Goal: Task Accomplishment & Management: Complete application form

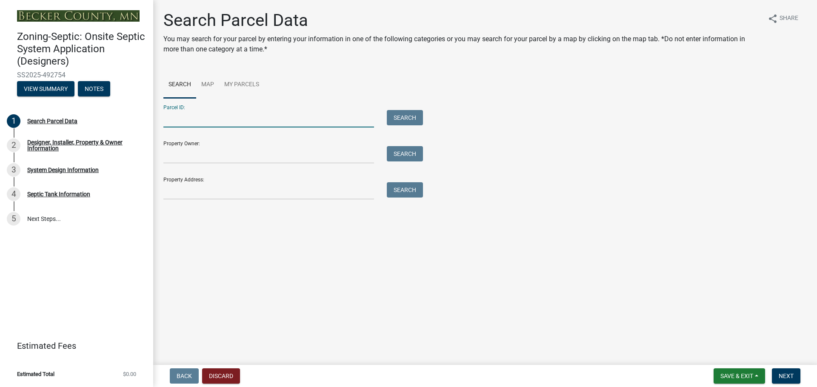
click at [186, 118] on input "Parcel ID:" at bounding box center [268, 118] width 211 height 17
type input "220084000"
click at [405, 119] on button "Search" at bounding box center [405, 117] width 36 height 15
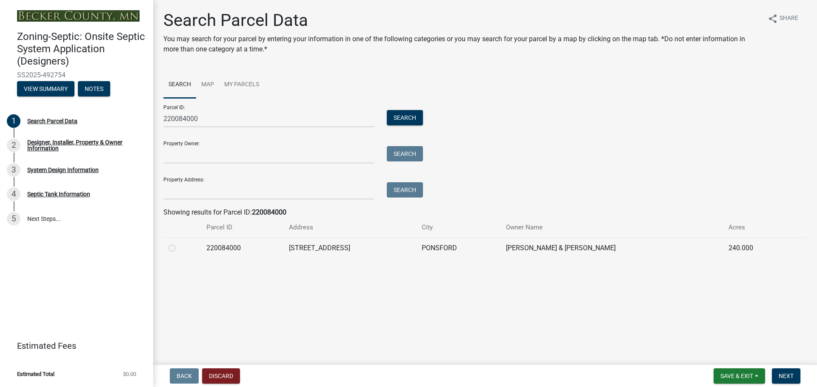
click at [179, 243] on label at bounding box center [179, 243] width 0 height 0
click at [179, 247] on input "radio" at bounding box center [182, 246] width 6 height 6
radio input "true"
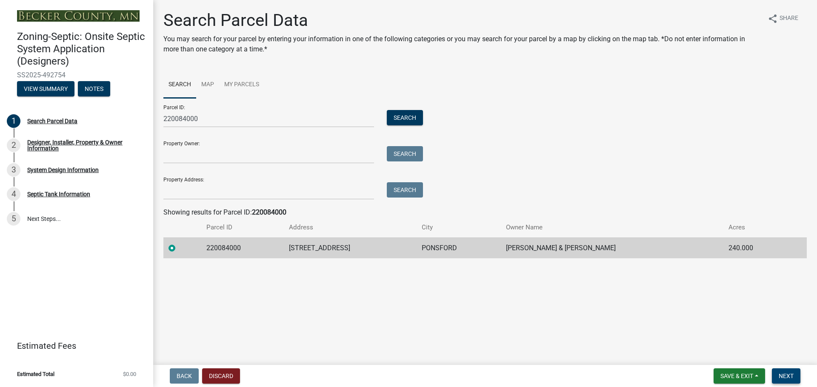
click at [788, 376] on span "Next" at bounding box center [785, 376] width 15 height 7
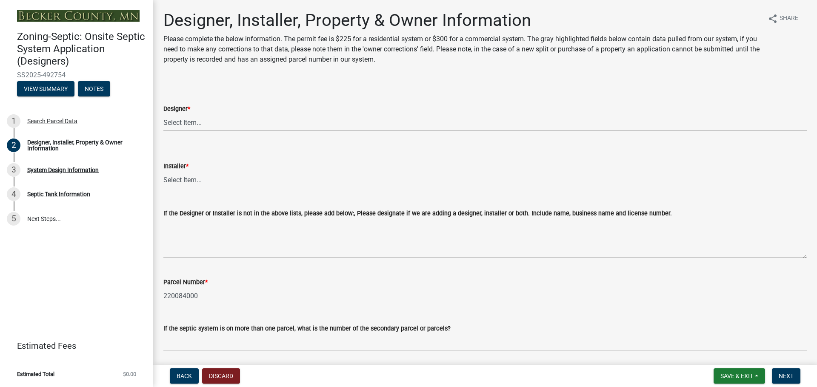
click at [186, 119] on select "Select Item... OTHER – Not listed (please add in next field and we will add to …" at bounding box center [484, 122] width 643 height 17
click at [163, 114] on select "Select Item... OTHER – Not listed (please add in next field and we will add to …" at bounding box center [484, 122] width 643 height 17
select select "052d1fee-637d-4579-bc4f-77fd165c753d"
click at [201, 180] on select "Select Item... OTHER – Not listed (please add in next field and we will add to …" at bounding box center [484, 179] width 643 height 17
click at [163, 171] on select "Select Item... OTHER – Not listed (please add in next field and we will add to …" at bounding box center [484, 179] width 643 height 17
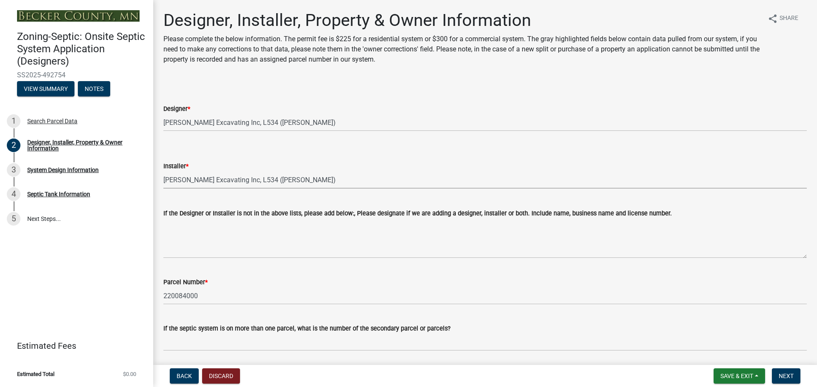
select select "962b3b7d-58ef-41da-b157-23648dcd342f"
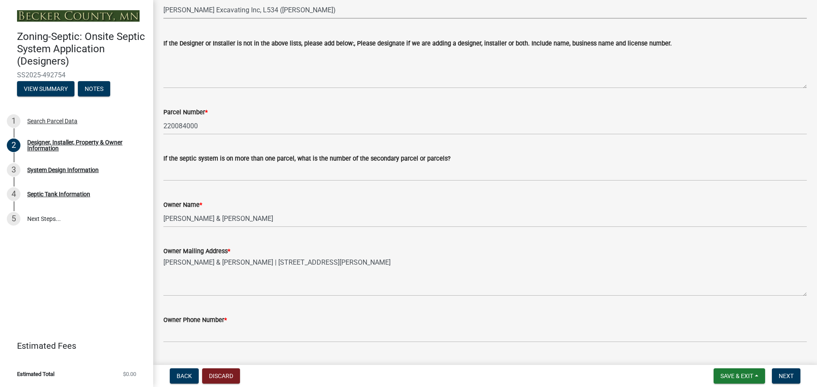
scroll to position [255, 0]
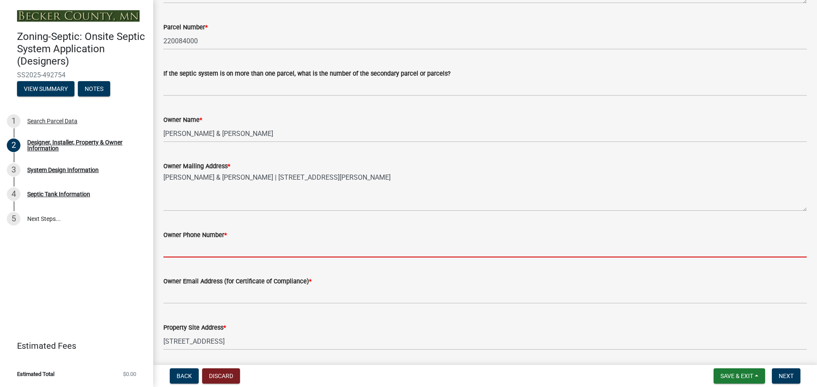
click at [194, 252] on input "Owner Phone Number *" at bounding box center [484, 248] width 643 height 17
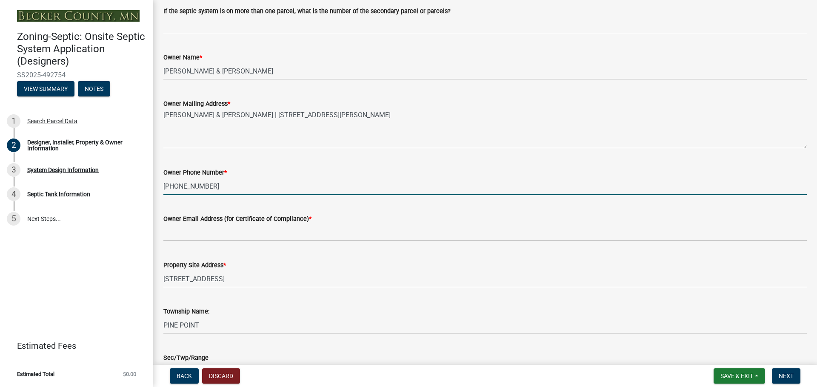
scroll to position [340, 0]
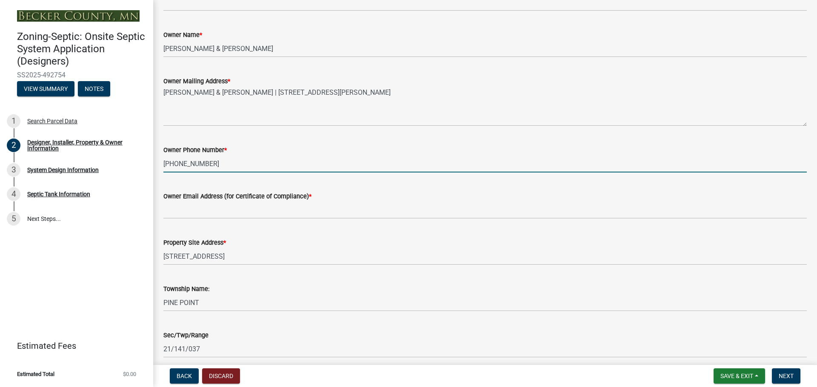
type input "[PHONE_NUMBER]"
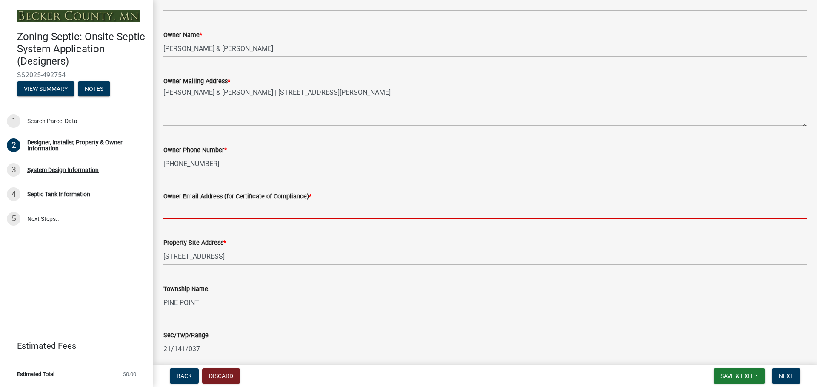
click at [187, 209] on input "Owner Email Address (for Certificate of Compliance) *" at bounding box center [484, 210] width 643 height 17
click at [172, 213] on input "Owner Email Address (for Certificate of Compliance) *" at bounding box center [484, 210] width 643 height 17
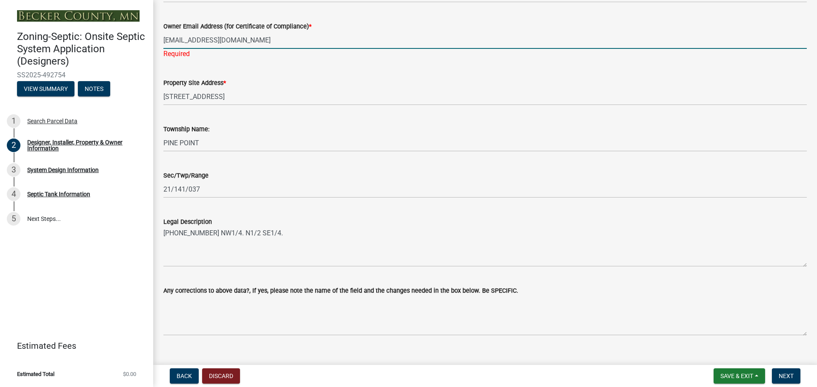
scroll to position [524, 0]
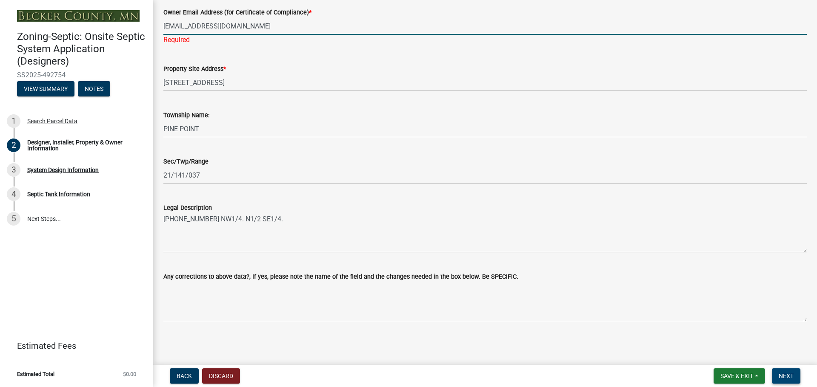
type input "[EMAIL_ADDRESS][DOMAIN_NAME]"
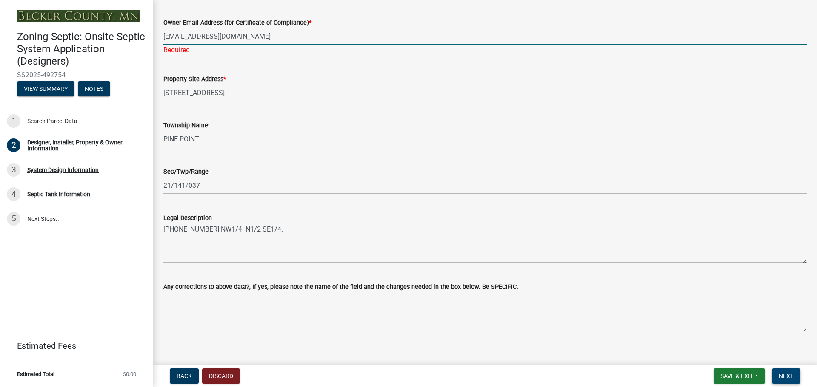
click at [784, 378] on span "Next" at bounding box center [785, 376] width 15 height 7
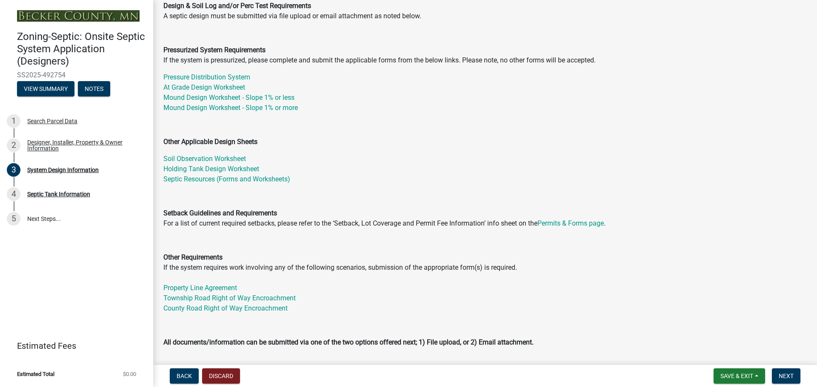
scroll to position [170, 0]
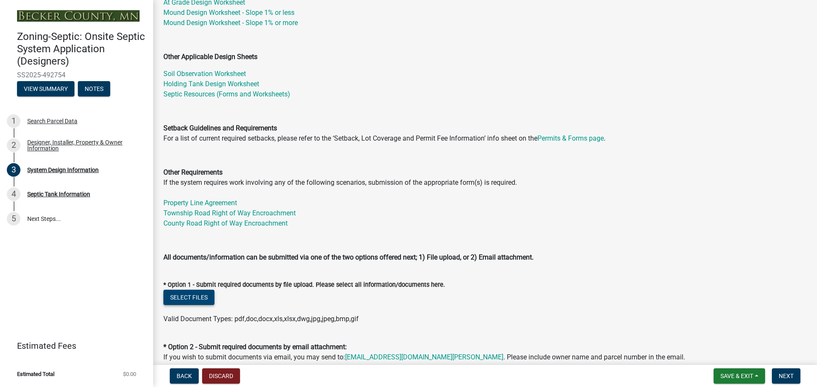
click at [181, 294] on button "Select files" at bounding box center [188, 297] width 51 height 15
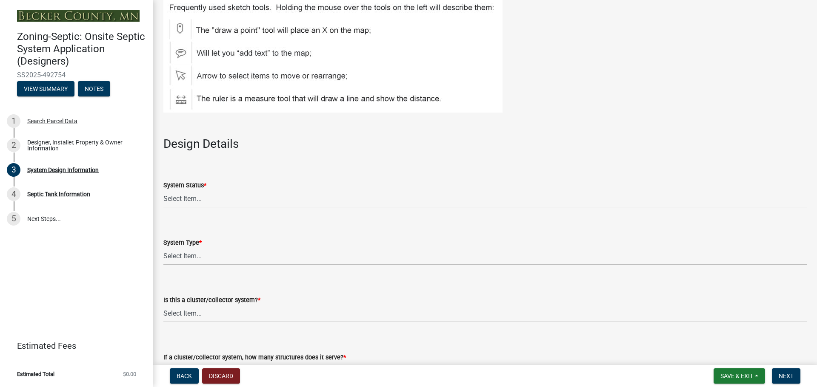
scroll to position [936, 0]
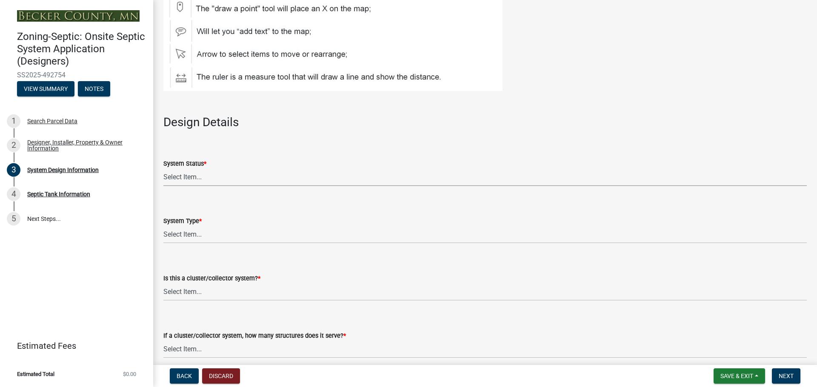
click at [169, 175] on select "Select Item... No Existing System Replacement System Failing System (Cesspool, …" at bounding box center [484, 177] width 643 height 17
click at [163, 169] on select "Select Item... No Existing System Replacement System Failing System (Cesspool, …" at bounding box center [484, 177] width 643 height 17
select select "55497d75-c43f-4635-a730-e0737ce05d56"
click at [188, 235] on select "Select Item... Type I Type II Type III Type IV Type V" at bounding box center [484, 234] width 643 height 17
click at [163, 226] on select "Select Item... Type I Type II Type III Type IV Type V" at bounding box center [484, 234] width 643 height 17
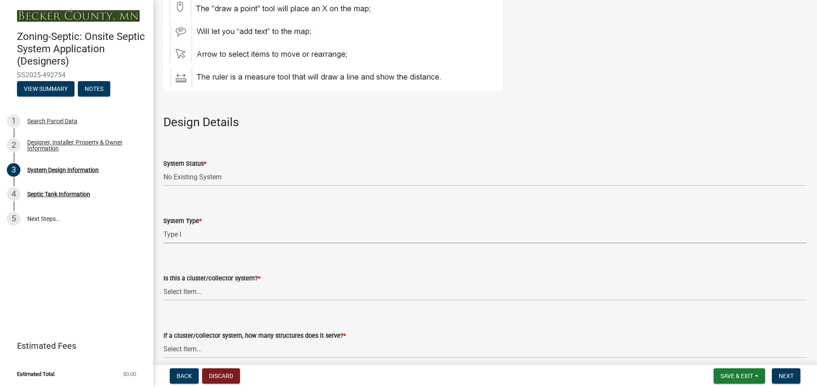
select select "25258e87-3ef9-4f1c-a5f1-75a1d463abfb"
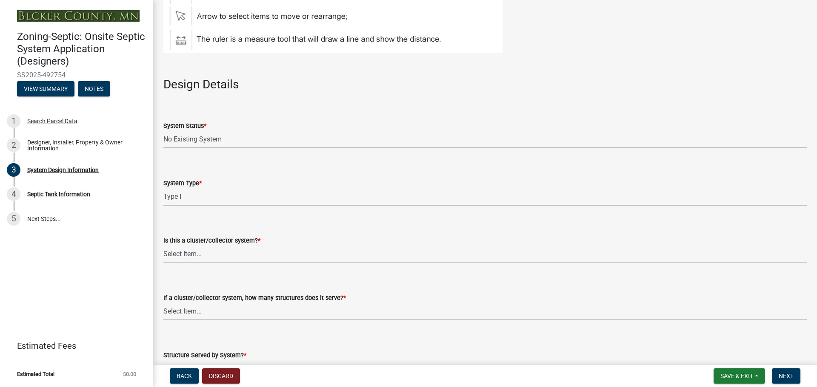
scroll to position [1021, 0]
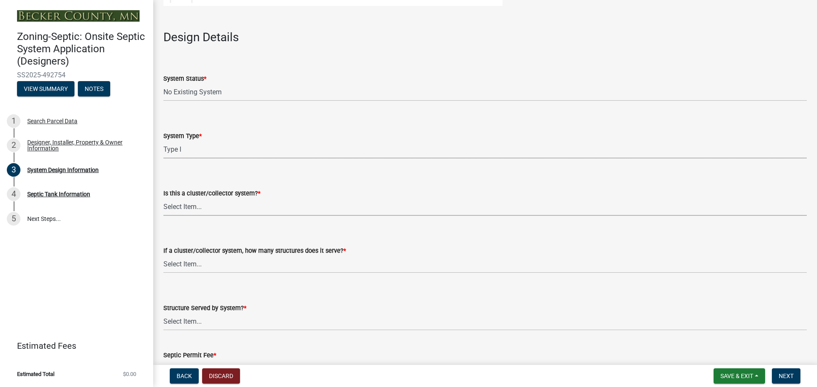
click at [205, 209] on select "Select Item... Yes No" at bounding box center [484, 207] width 643 height 17
click at [163, 199] on select "Select Item... Yes No" at bounding box center [484, 207] width 643 height 17
select select "011fbff4-a41d-4a75-9bd8-71c7e6c69e0d"
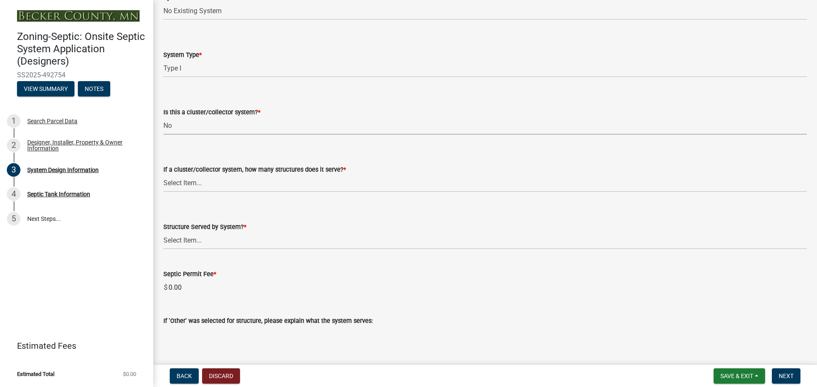
scroll to position [1106, 0]
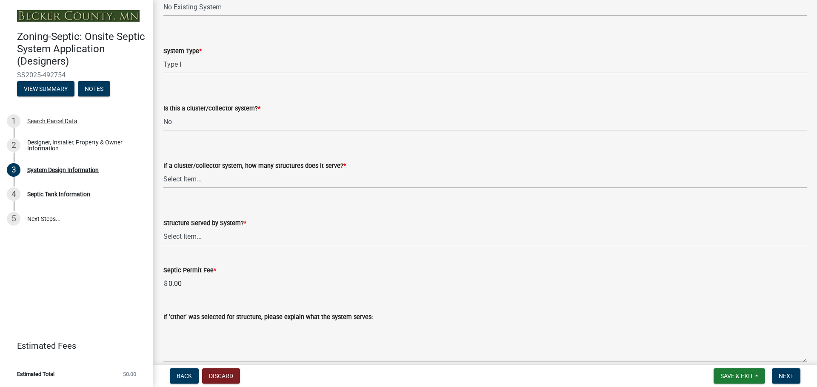
click at [200, 179] on select "Select Item... Not a cluster/collector system 1 2 3 4 5 6 7 8 9 10" at bounding box center [484, 179] width 643 height 17
click at [163, 171] on select "Select Item... Not a cluster/collector system 1 2 3 4 5 6 7 8 9 10" at bounding box center [484, 179] width 643 height 17
select select "85fdfef2-2683-4311-b5d5-5505f6411127"
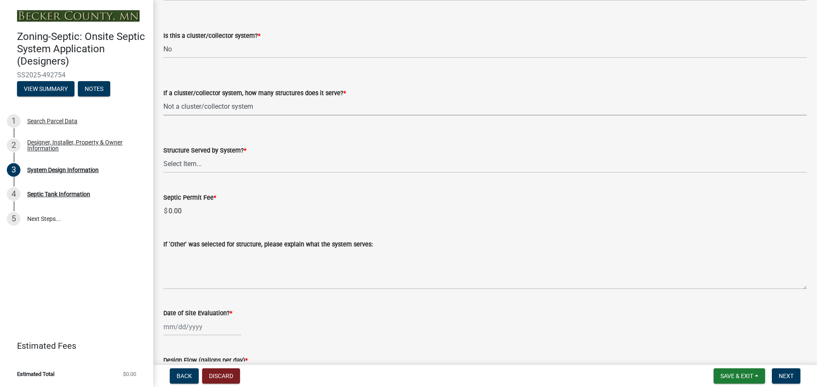
scroll to position [1191, 0]
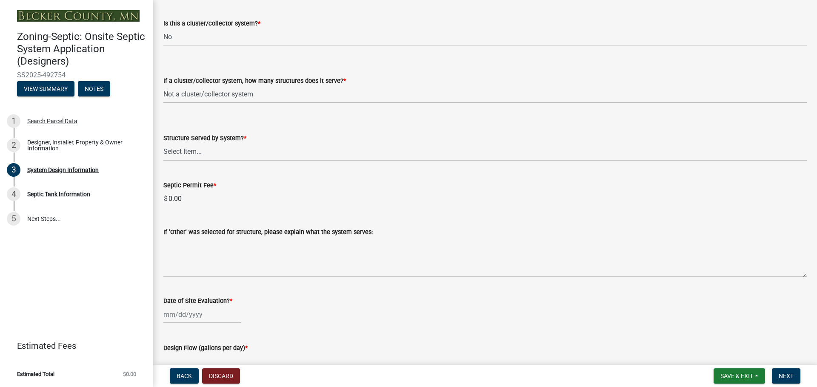
click at [202, 151] on select "Select Item... Commercial Resort Commercial - Non Resort Other Full-Time Dwelli…" at bounding box center [484, 151] width 643 height 17
click at [163, 143] on select "Select Item... Commercial Resort Commercial - Non Resort Other Full-Time Dwelli…" at bounding box center [484, 151] width 643 height 17
select select "02d93184-5c98-4f6a-8855-786fa292575c"
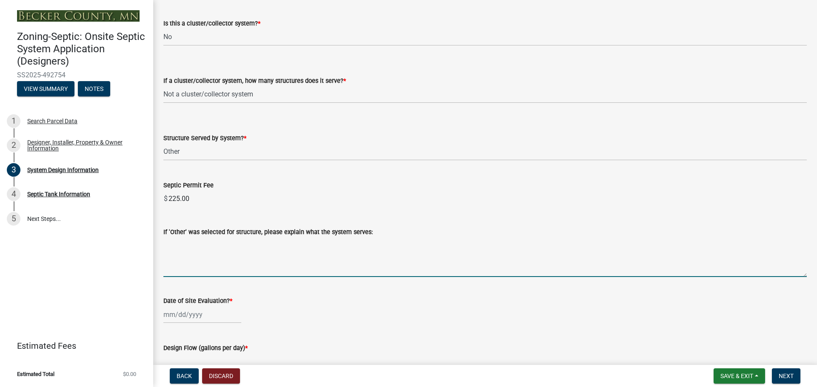
click at [171, 261] on textarea "If 'Other' was selected for structure, please explain what the system serves:" at bounding box center [484, 257] width 643 height 40
type textarea "Shop bathroom"
click at [201, 317] on div at bounding box center [202, 314] width 78 height 17
select select "10"
select select "2025"
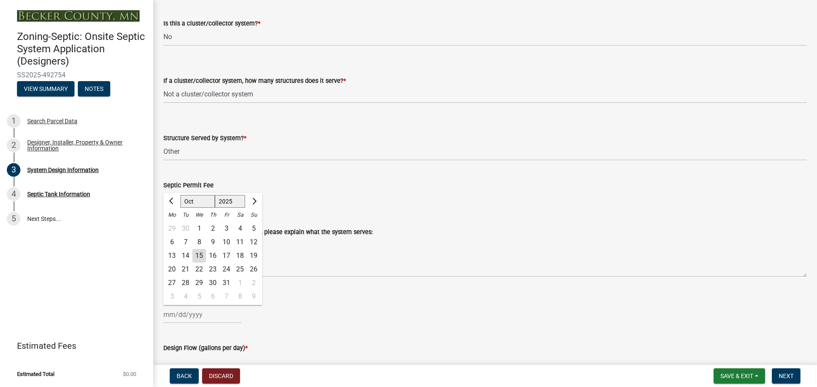
click at [195, 256] on div "15" at bounding box center [199, 256] width 14 height 14
type input "[DATE]"
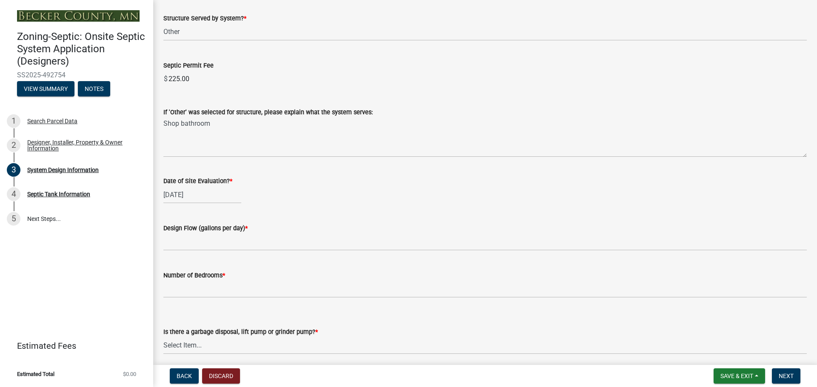
scroll to position [1319, 0]
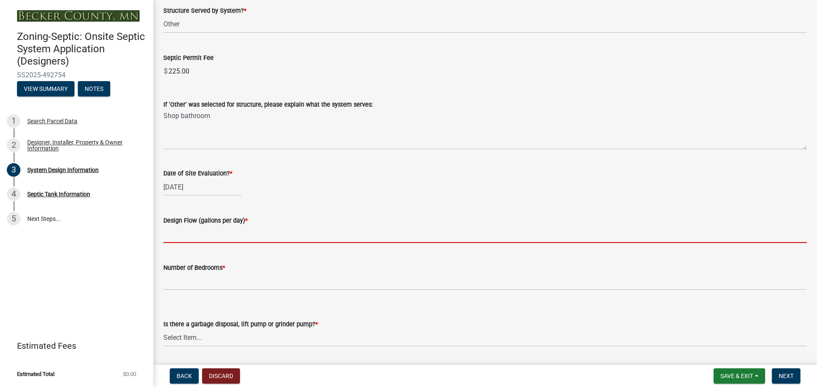
click at [205, 233] on input "text" at bounding box center [484, 234] width 643 height 17
type input "300"
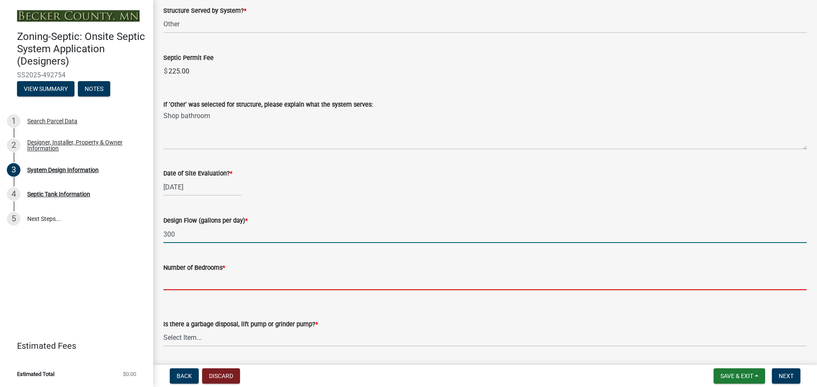
click at [188, 287] on input "Number of Bedrooms *" at bounding box center [484, 281] width 643 height 17
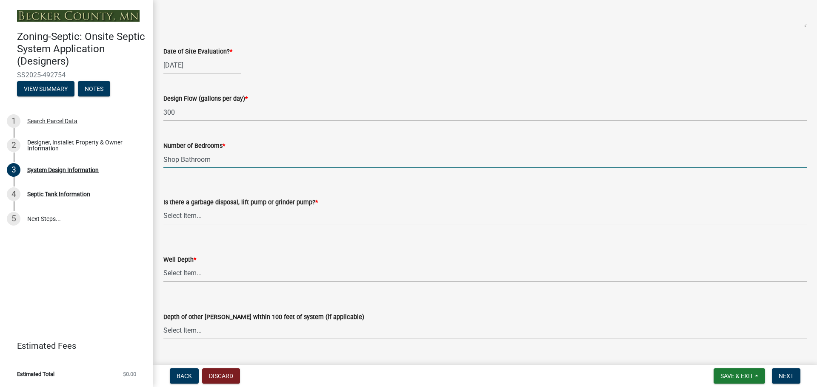
scroll to position [1446, 0]
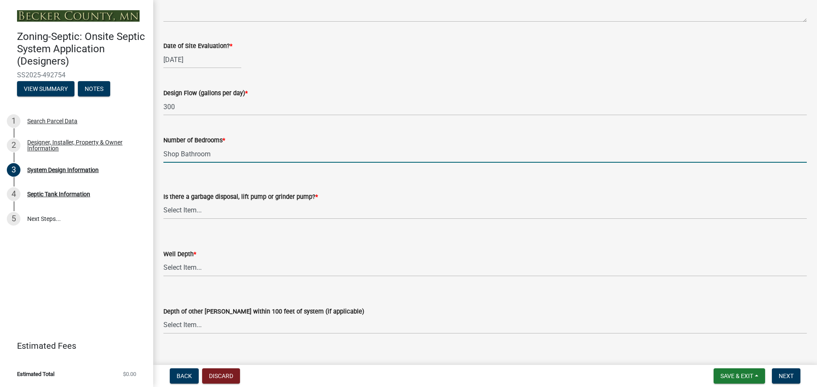
type input "Shop Bathroom"
click at [216, 209] on select "Select Item... Yes No" at bounding box center [484, 210] width 643 height 17
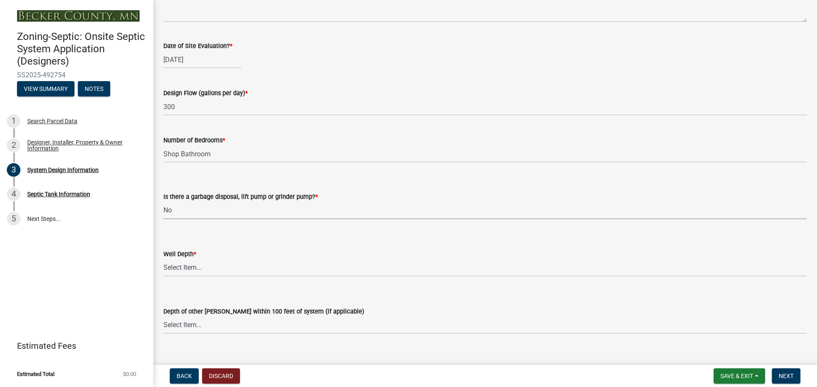
click at [163, 202] on select "Select Item... Yes No" at bounding box center [484, 210] width 643 height 17
select select "ba735beb-519e-40f0-ae20-62d65fc4c46b"
click at [200, 266] on select "Select Item... Deep Well Shallow Well Well not yet installed - To be drilled No…" at bounding box center [484, 267] width 643 height 17
click at [163, 259] on select "Select Item... Deep Well Shallow Well Well not yet installed - To be drilled No…" at bounding box center [484, 267] width 643 height 17
select select "ef698bf5-6172-44c1-9ffb-522c07469aed"
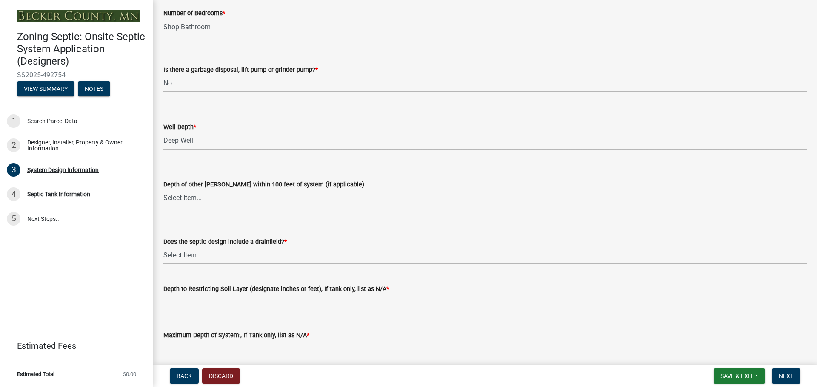
scroll to position [1574, 0]
click at [197, 256] on select "Select Item... Yes No Existing - COC must by submitted" at bounding box center [484, 255] width 643 height 17
click at [163, 247] on select "Select Item... Yes No Existing - COC must by submitted" at bounding box center [484, 255] width 643 height 17
select select "1beac6bb-92f1-48fc-a43d-dd4fbc824110"
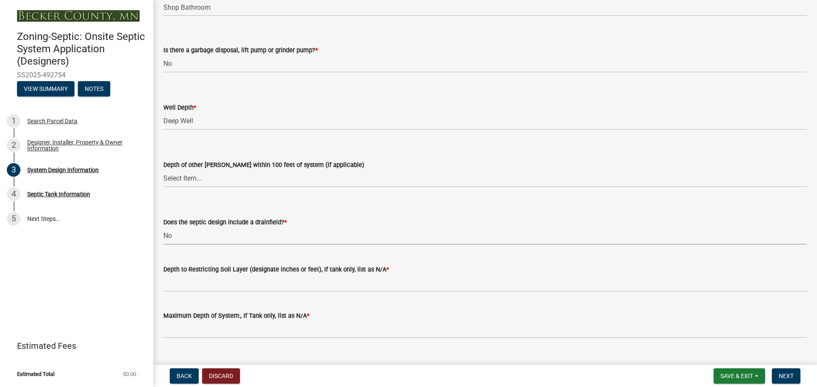
scroll to position [1609, 0]
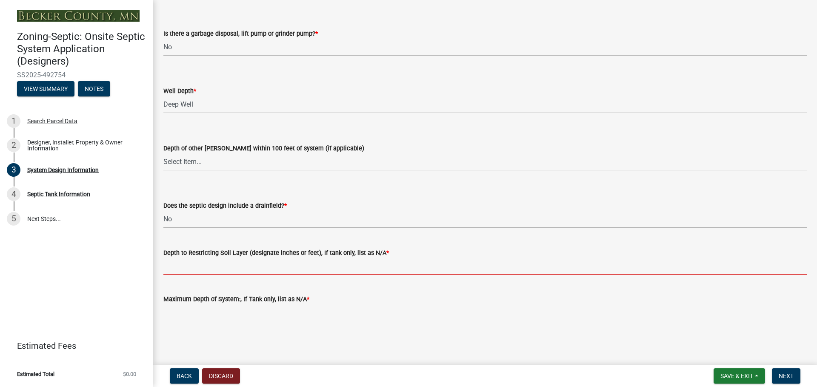
click at [191, 259] on input "Depth to Restricting Soil Layer (designate inches or feet), If tank only, list …" at bounding box center [484, 266] width 643 height 17
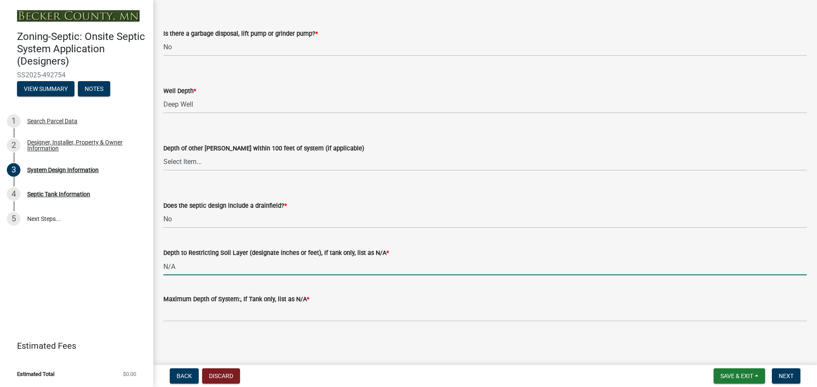
type input "N/A"
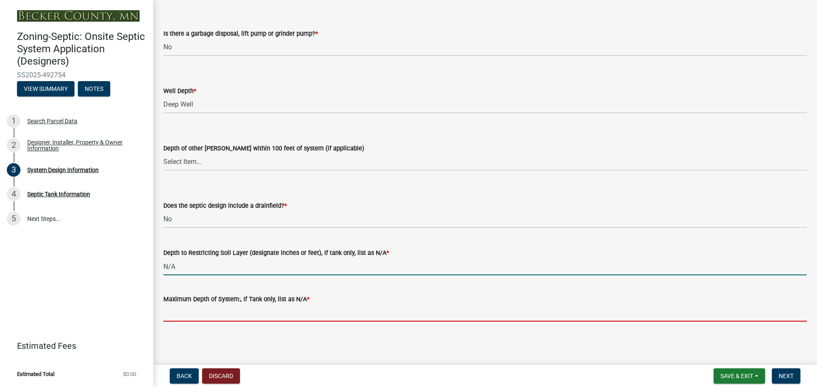
click at [228, 312] on input "Maximum Depth of System:, If Tank only, list as N/A *" at bounding box center [484, 313] width 643 height 17
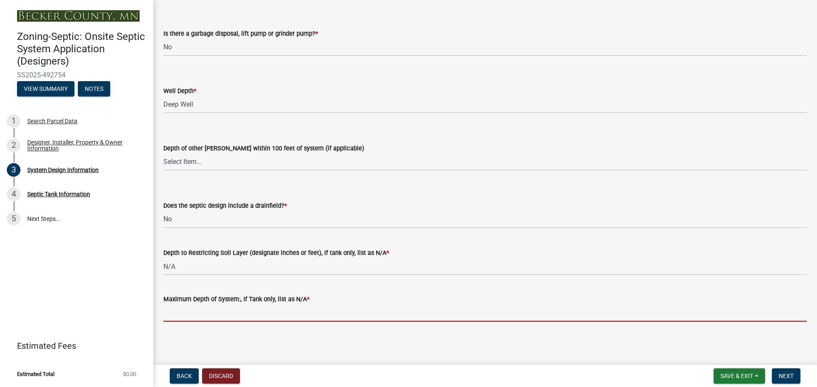
type input "N/A"
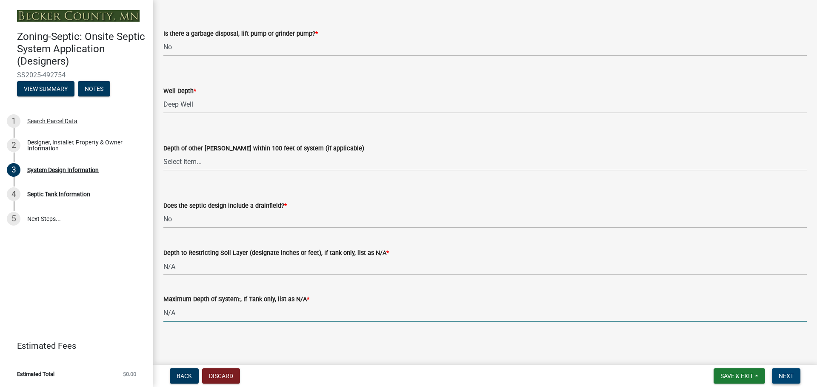
click at [786, 376] on span "Next" at bounding box center [785, 376] width 15 height 7
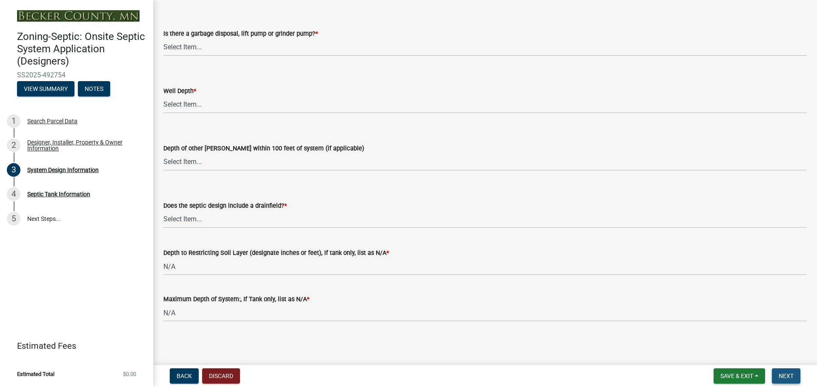
scroll to position [0, 0]
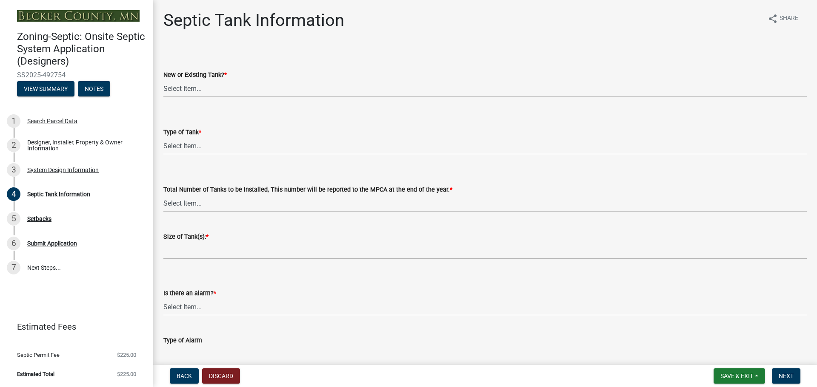
click at [181, 90] on select "Select Item... New Existing Both -New and Existing Tank" at bounding box center [484, 88] width 643 height 17
click at [163, 80] on select "Select Item... New Existing Both -New and Existing Tank" at bounding box center [484, 88] width 643 height 17
select select "f9fbe67c-c1cf-4a63-8ad4-799ce56b7f21"
click at [189, 144] on select "Select Item... Single Septic Tank Compartmented Tank Single Tank plus Compartme…" at bounding box center [484, 145] width 643 height 17
click at [163, 137] on select "Select Item... Single Septic Tank Compartmented Tank Single Tank plus Compartme…" at bounding box center [484, 145] width 643 height 17
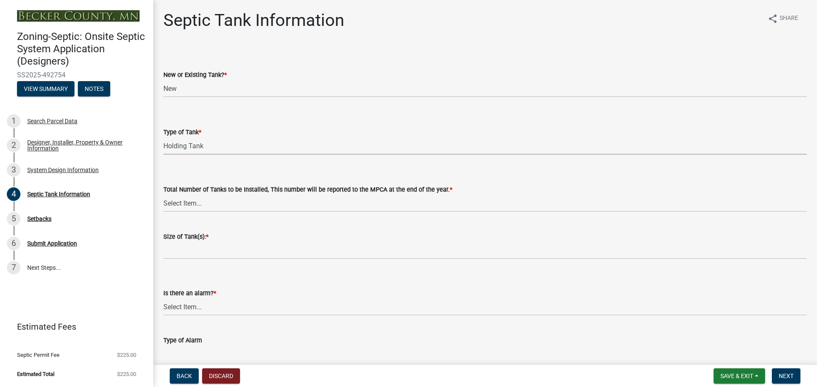
select select "fe57a0e5-df0b-49ed-be87-b1b1dff725c1"
click at [205, 203] on select "Select Item... 0 1 2 3 4" at bounding box center [484, 203] width 643 height 17
click at [163, 195] on select "Select Item... 0 1 2 3 4" at bounding box center [484, 203] width 643 height 17
select select "52556460-45fa-4026-a6c2-c70bb0823cb5"
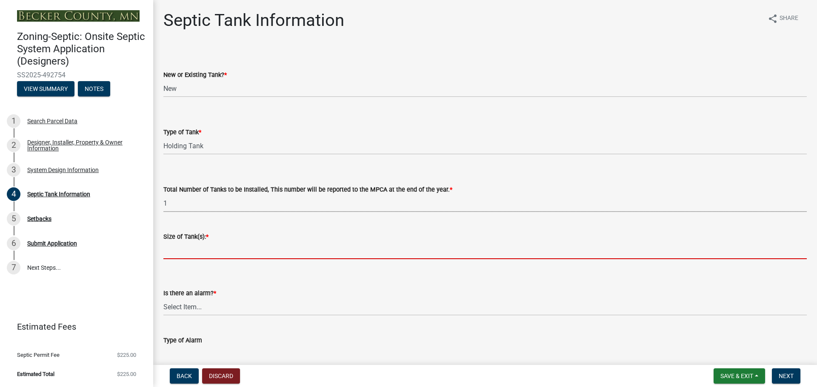
click at [200, 249] on input "Size of Tank(s): *" at bounding box center [484, 250] width 643 height 17
type input "1500"
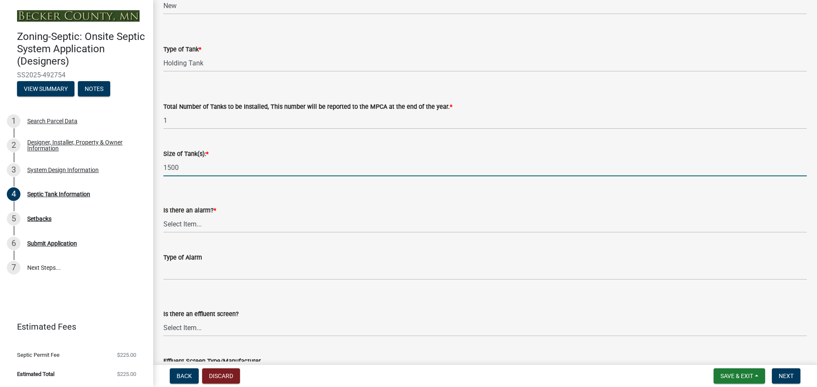
scroll to position [85, 0]
click at [191, 218] on select "Select Item... Yes No" at bounding box center [484, 222] width 643 height 17
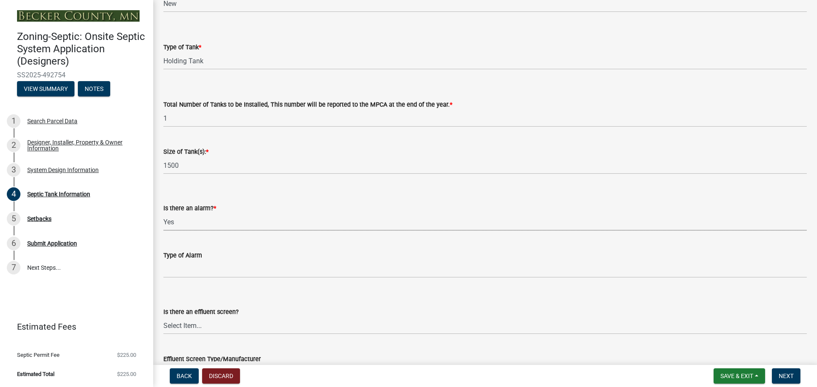
click at [163, 214] on select "Select Item... Yes No" at bounding box center [484, 222] width 643 height 17
select select "c84d9e4c-2287-4d2e-9ef7-9874a7456ee3"
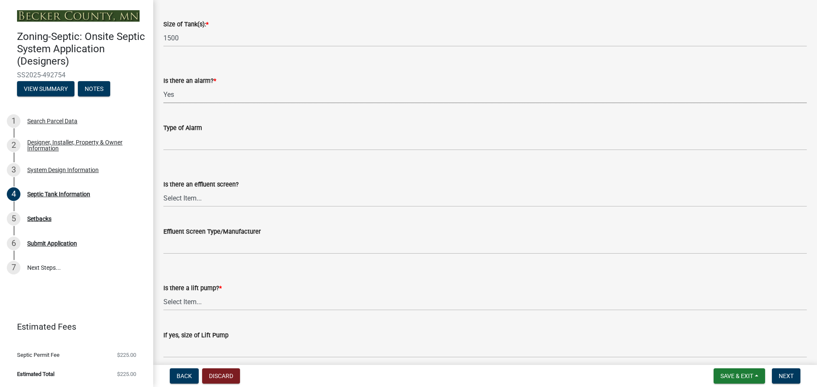
scroll to position [255, 0]
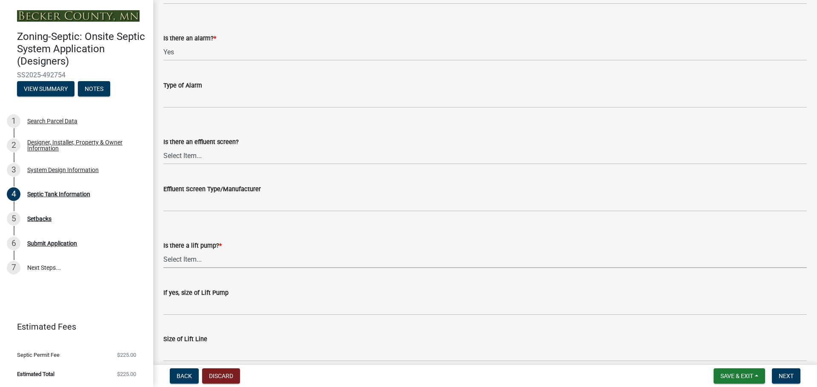
click at [195, 256] on select "Select Item... Yes No" at bounding box center [484, 259] width 643 height 17
click at [163, 251] on select "Select Item... Yes No" at bounding box center [484, 259] width 643 height 17
select select "ba43cfd8-3223-4e93-a41d-8bc71aa45820"
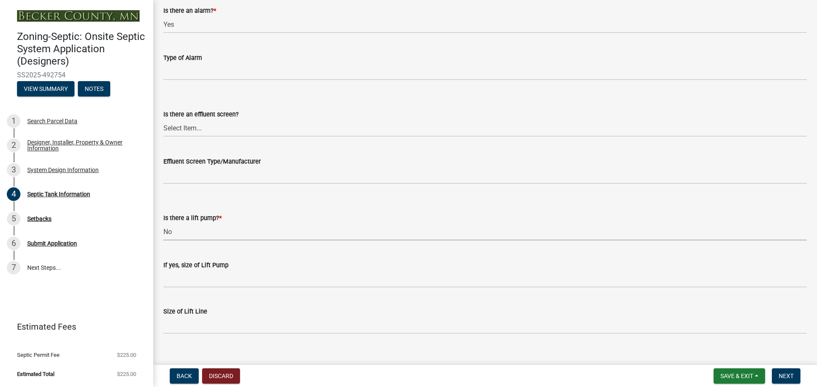
scroll to position [295, 0]
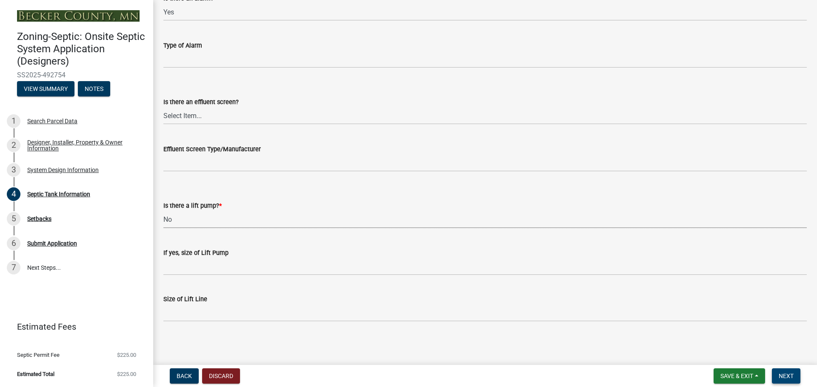
click at [782, 376] on span "Next" at bounding box center [785, 376] width 15 height 7
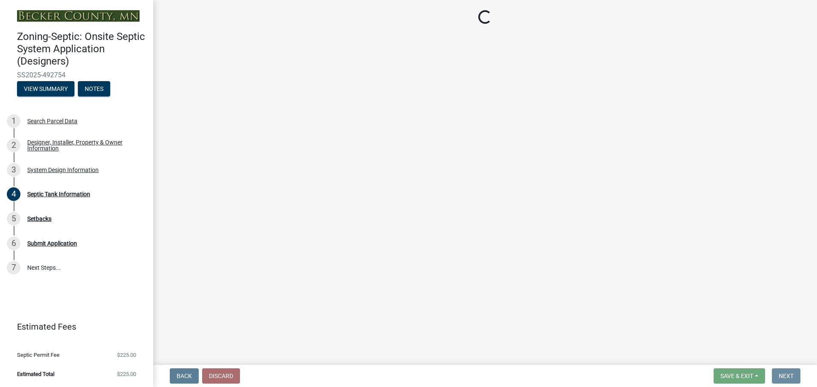
scroll to position [0, 0]
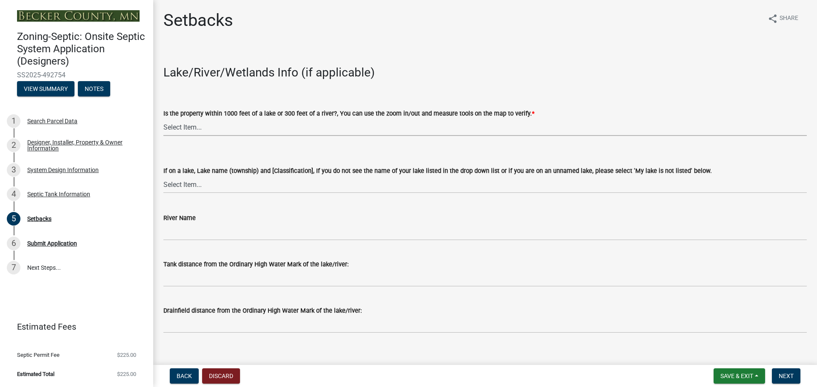
click at [201, 128] on select "Select Item... Yes No" at bounding box center [484, 127] width 643 height 17
click at [163, 119] on select "Select Item... Yes No" at bounding box center [484, 127] width 643 height 17
select select "479aafb6-b6e6-4f54-9b3a-e9d3c09fb6b0"
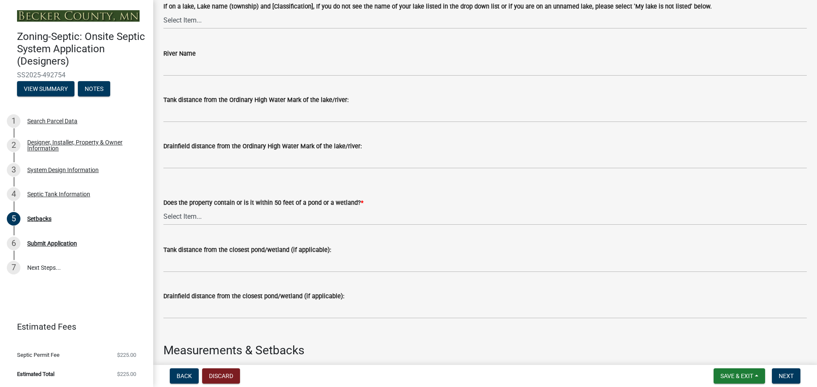
scroll to position [170, 0]
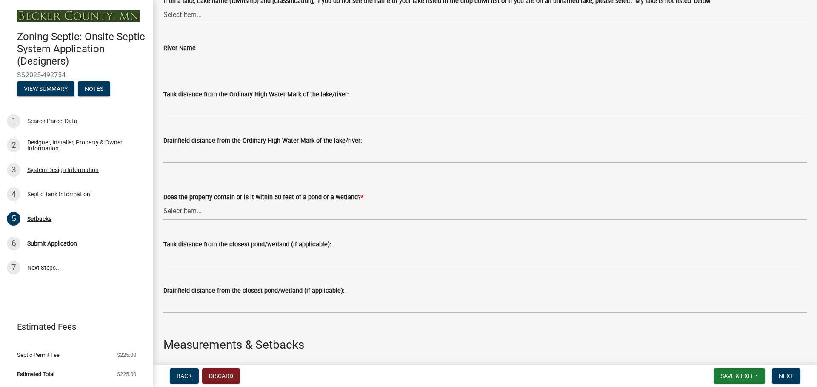
click at [216, 214] on select "Select Item... Yes No" at bounding box center [484, 210] width 643 height 17
click at [163, 202] on select "Select Item... Yes No" at bounding box center [484, 210] width 643 height 17
select select "23044af5-43bb-4cf5-8aef-2716db2ce5fc"
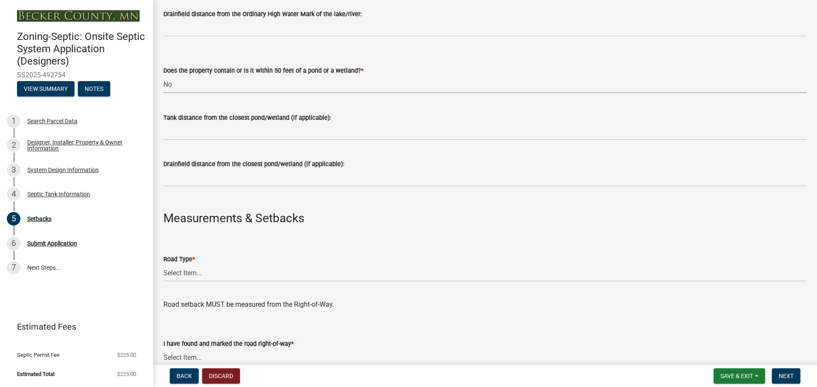
scroll to position [340, 0]
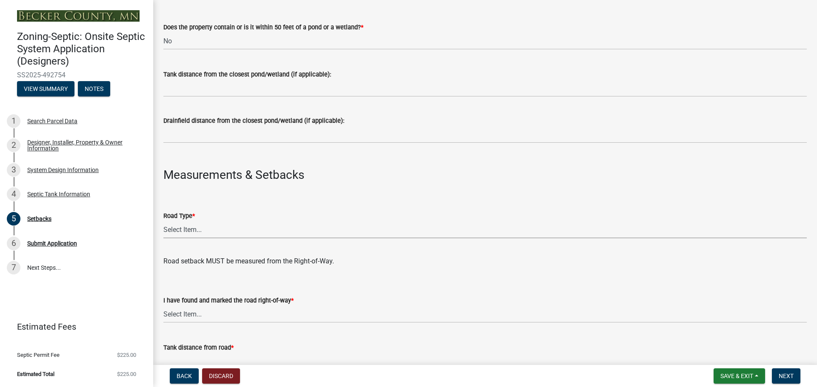
click at [186, 233] on select "Select Item... State County Public / Township Private Easement [GEOGRAPHIC_DATA]" at bounding box center [484, 229] width 643 height 17
click at [163, 221] on select "Select Item... State County Public / Township Private Easement [GEOGRAPHIC_DATA]" at bounding box center [484, 229] width 643 height 17
select select "341aaaa4-06c5-40e5-817d-62b65c9e97ec"
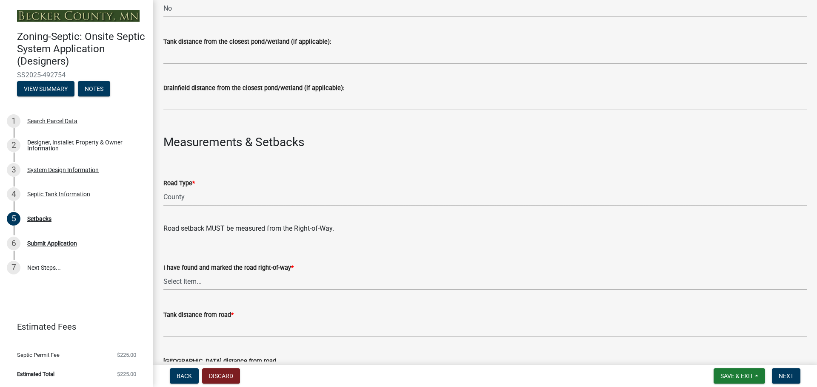
scroll to position [468, 0]
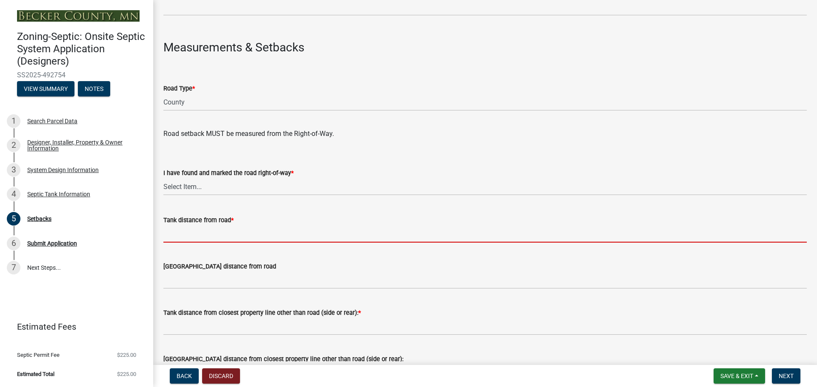
click at [191, 235] on input "Tank distance from road *" at bounding box center [484, 233] width 643 height 17
click at [197, 236] on input "Tank distance from road *" at bounding box center [484, 233] width 643 height 17
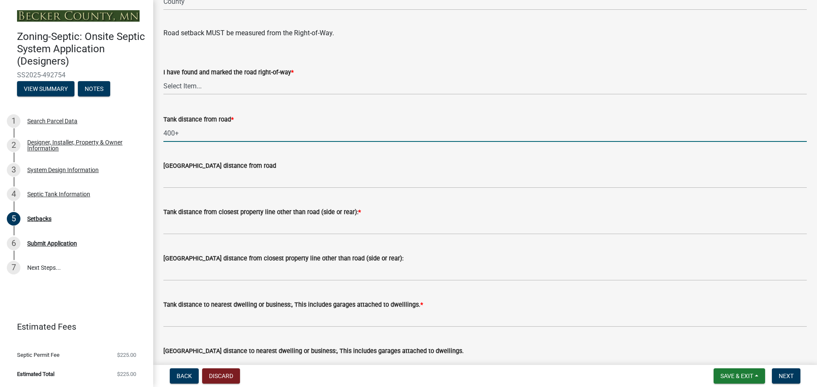
scroll to position [595, 0]
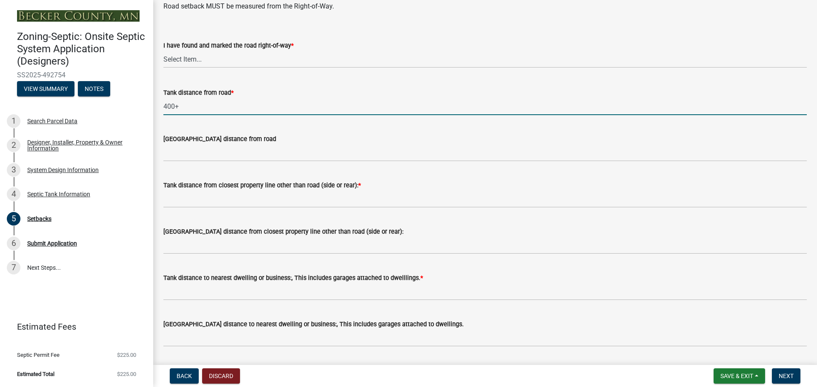
type input "400+"
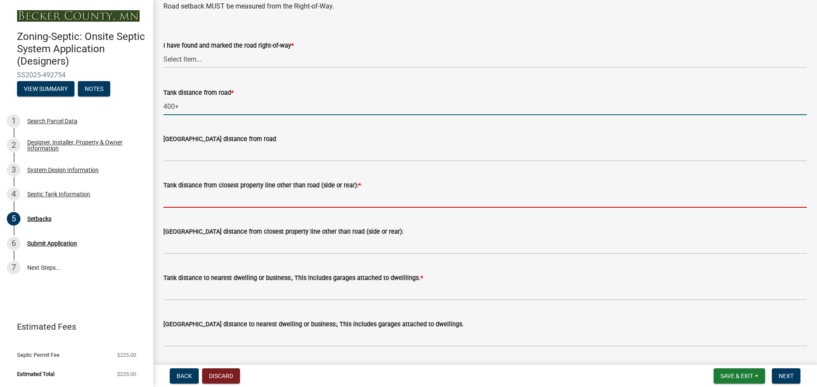
click at [220, 202] on input "Tank distance from closest property line other than road (side or rear): *" at bounding box center [484, 199] width 643 height 17
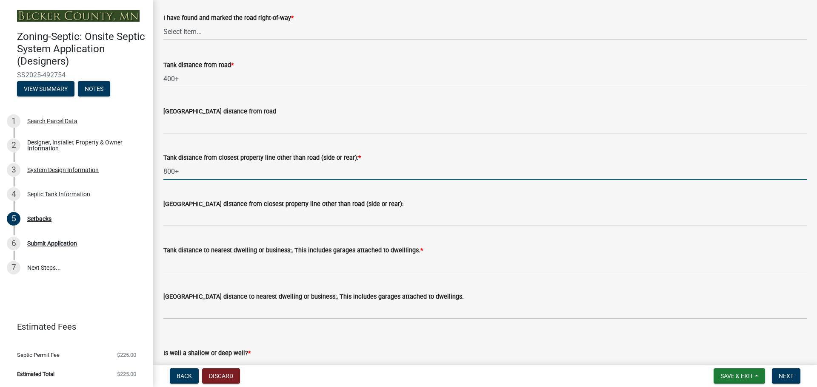
scroll to position [638, 0]
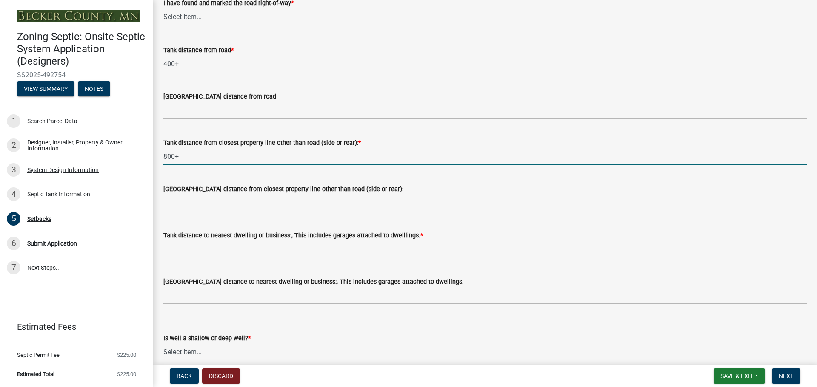
type input "800+"
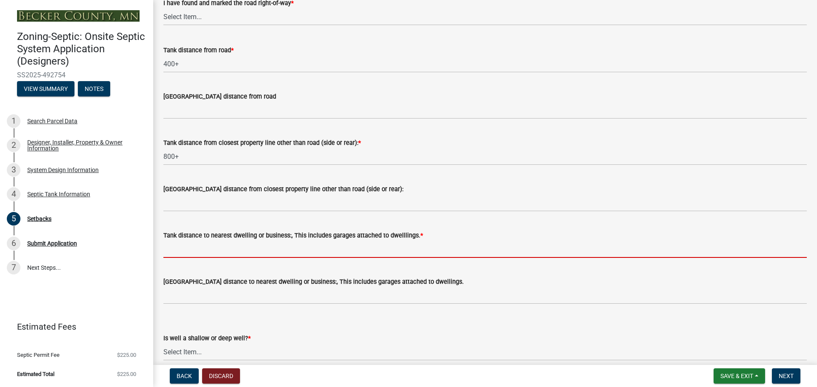
click at [186, 253] on input "Tank distance to nearest dwelling or business:, This includes garages attached …" at bounding box center [484, 249] width 643 height 17
type input "10"
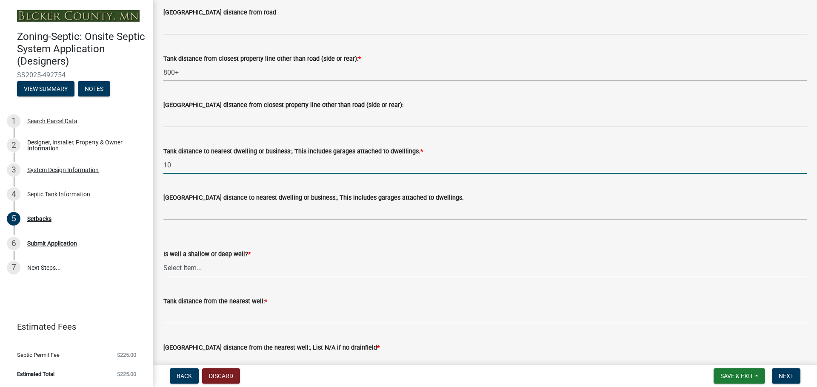
scroll to position [723, 0]
click at [188, 269] on select "Select Item... Deep Well Shallow Well No Well - Connected or to be connected to…" at bounding box center [484, 267] width 643 height 17
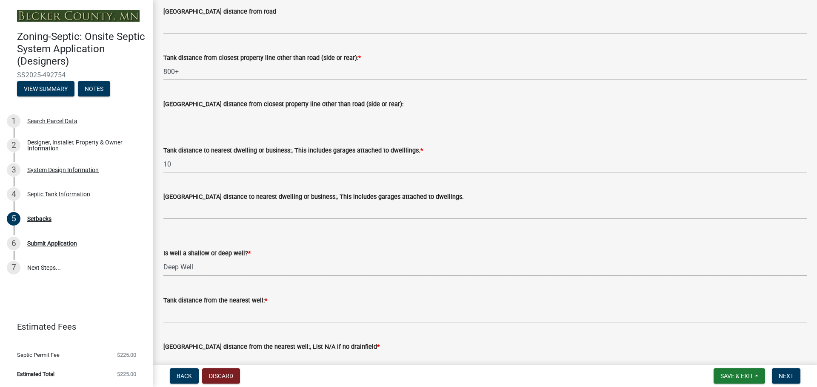
click at [163, 259] on select "Select Item... Deep Well Shallow Well No Well - Connected or to be connected to…" at bounding box center [484, 267] width 643 height 17
select select "cf78f1da-f066-4305-88a2-864abad1fa52"
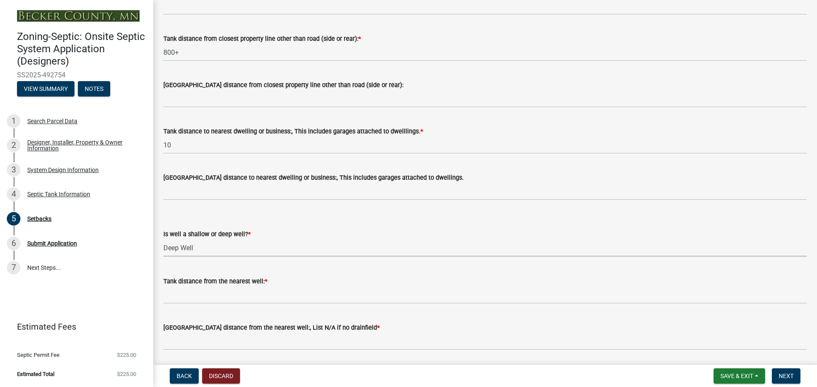
scroll to position [771, 0]
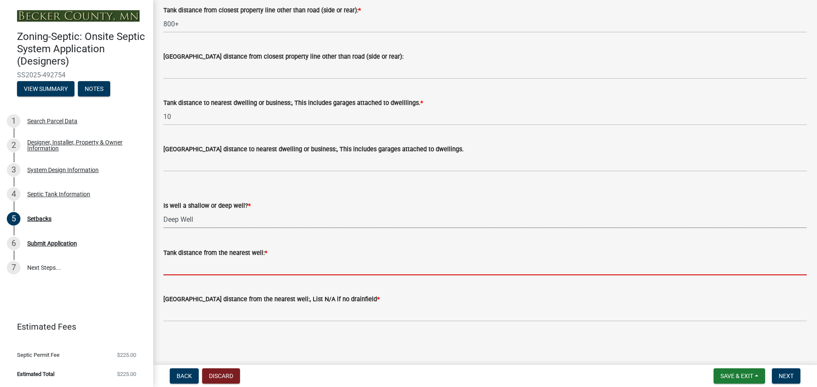
click at [204, 270] on input "Tank distance from the nearest well: *" at bounding box center [484, 266] width 643 height 17
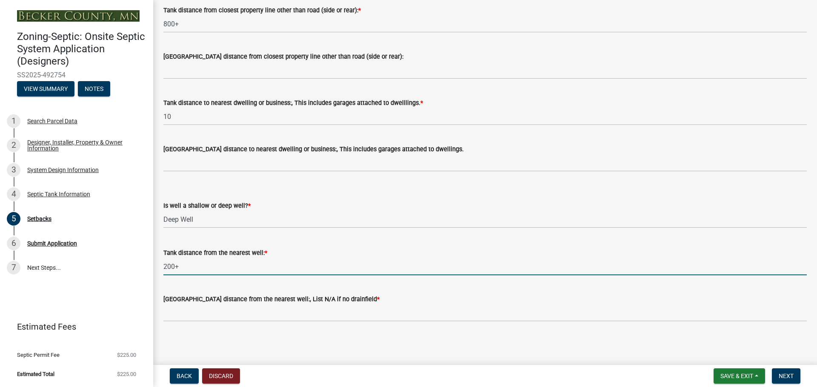
type input "200+"
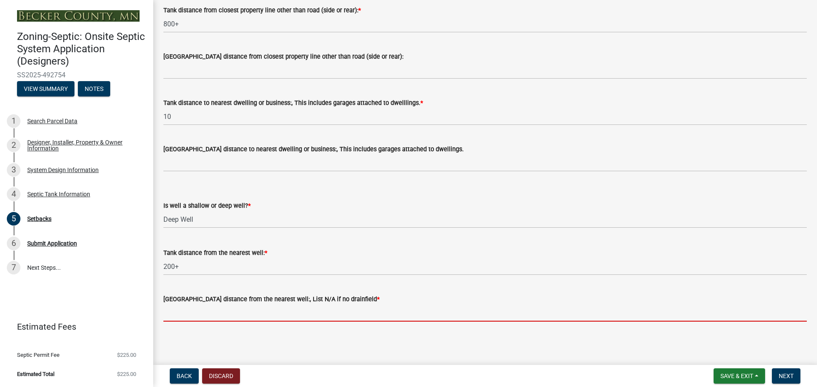
click at [224, 310] on input "[GEOGRAPHIC_DATA] distance from the nearest well:, List N/A if no drainfield *" at bounding box center [484, 313] width 643 height 17
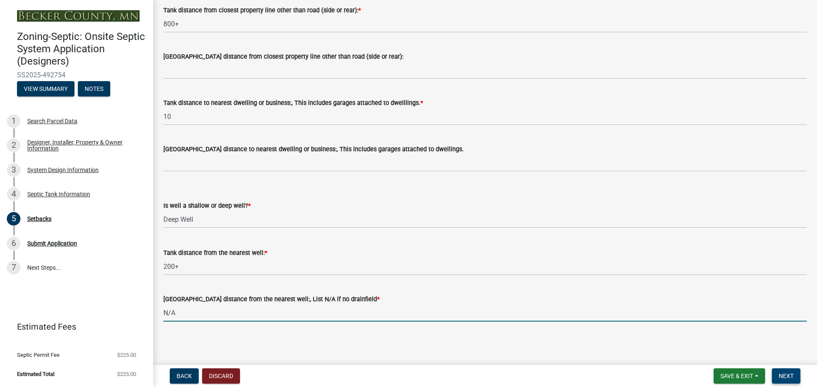
type input "N/A"
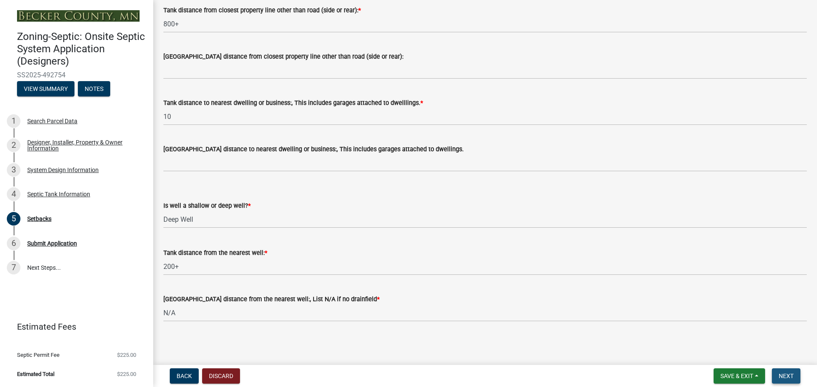
click at [789, 375] on span "Next" at bounding box center [785, 376] width 15 height 7
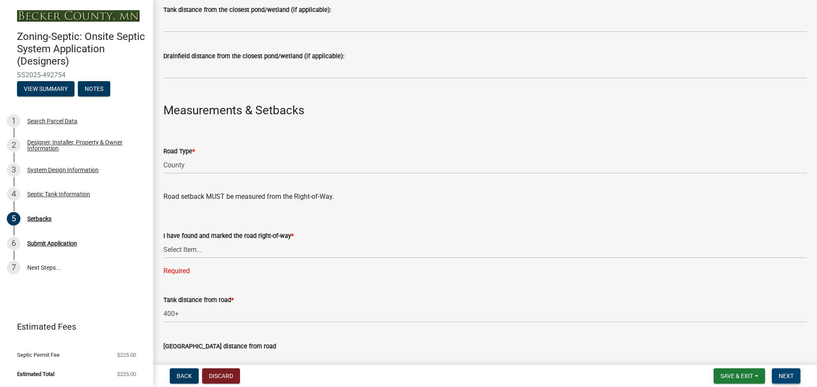
scroll to position [447, 0]
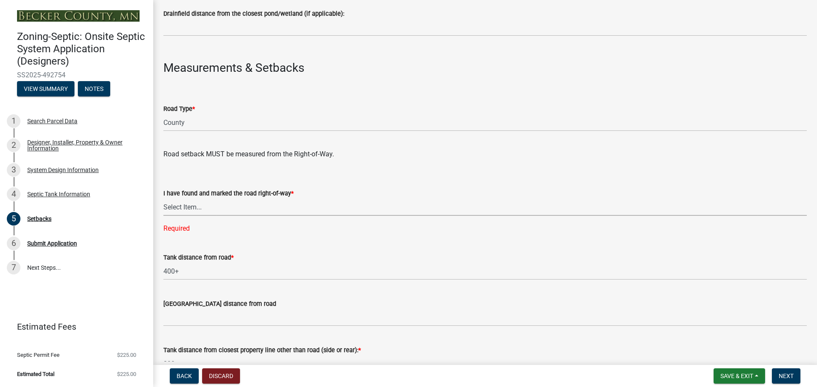
click at [196, 208] on select "Select Item... Yes No" at bounding box center [484, 207] width 643 height 17
click at [163, 199] on select "Select Item... Yes No" at bounding box center [484, 207] width 643 height 17
select select "a3ce498e-f8b1-44e2-889e-c4968ac74b5a"
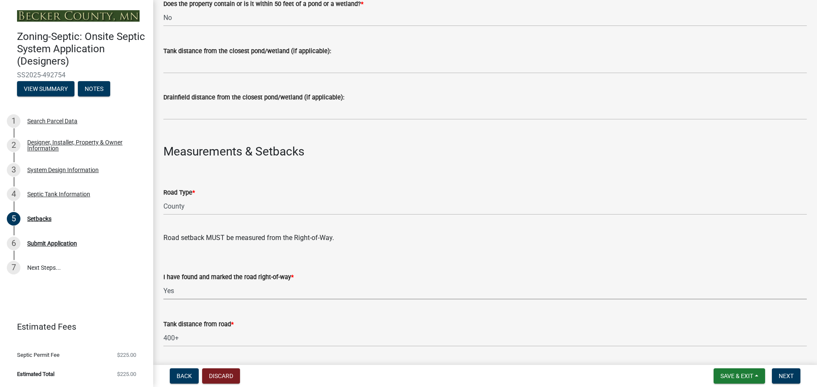
scroll to position [320, 0]
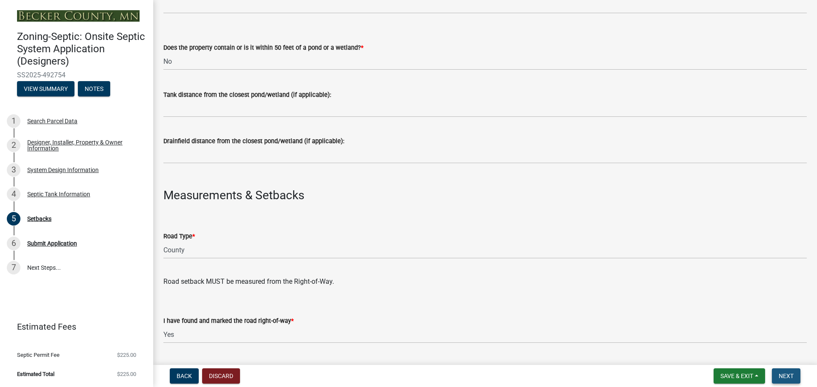
click at [791, 376] on span "Next" at bounding box center [785, 376] width 15 height 7
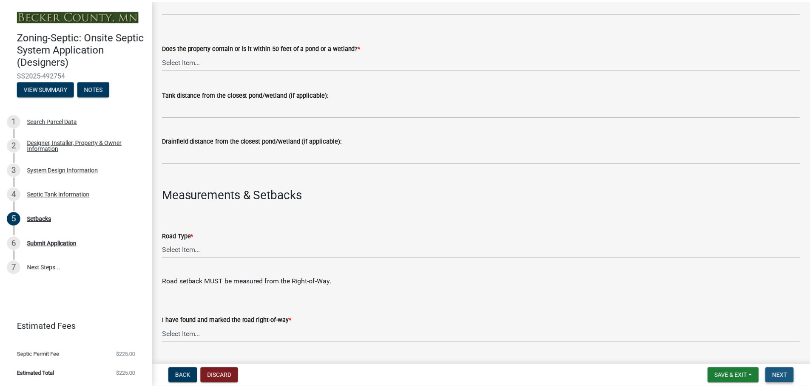
scroll to position [0, 0]
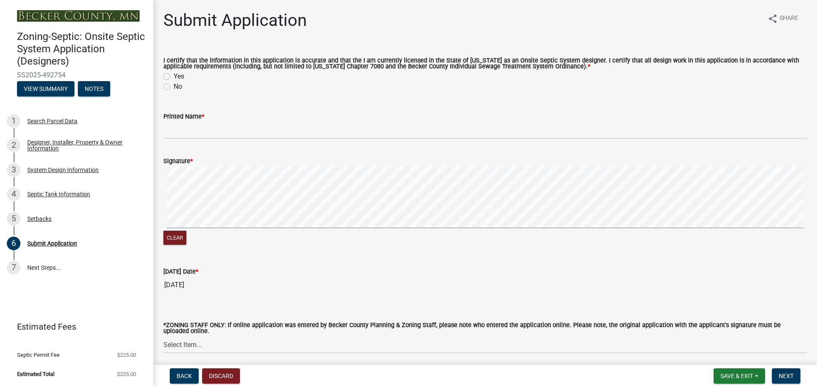
click at [174, 77] on label "Yes" at bounding box center [179, 76] width 11 height 10
click at [174, 77] on input "Yes" at bounding box center [177, 74] width 6 height 6
radio input "true"
click at [225, 121] on div "Printed Name *" at bounding box center [484, 116] width 643 height 10
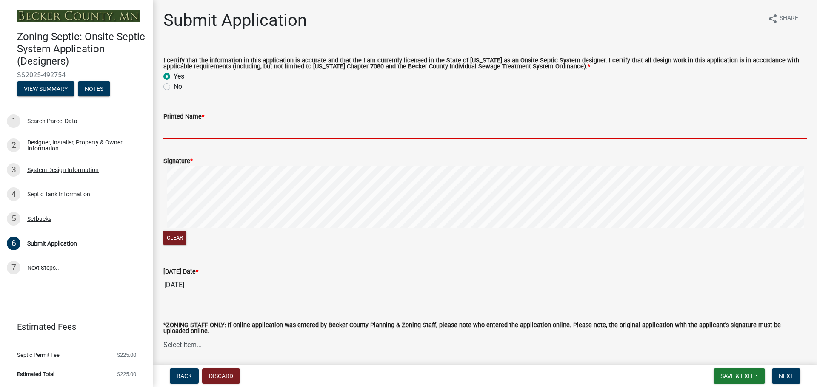
click at [219, 127] on input "Printed Name *" at bounding box center [484, 130] width 643 height 17
type input "[PERSON_NAME]"
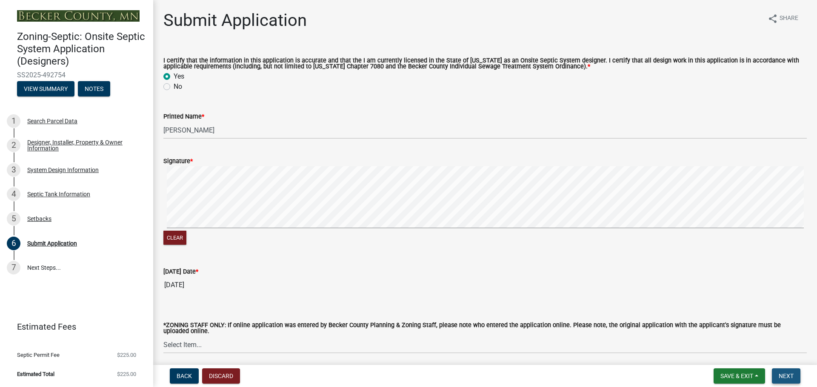
click at [783, 375] on span "Next" at bounding box center [785, 376] width 15 height 7
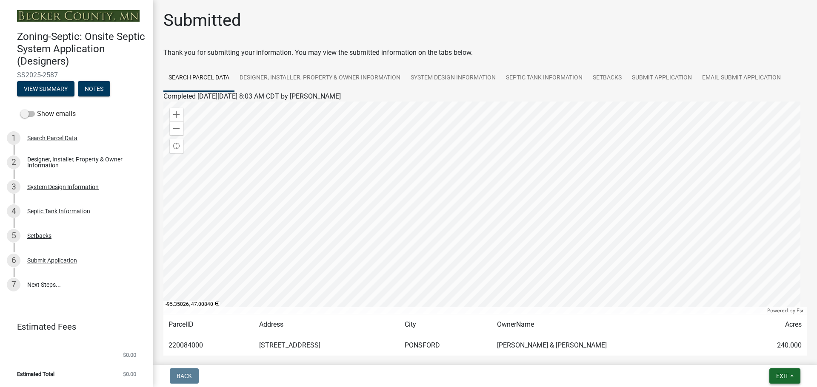
click at [780, 377] on span "Exit" at bounding box center [782, 376] width 12 height 7
click at [766, 355] on button "Save & Exit" at bounding box center [766, 354] width 68 height 20
